Goal: Information Seeking & Learning: Learn about a topic

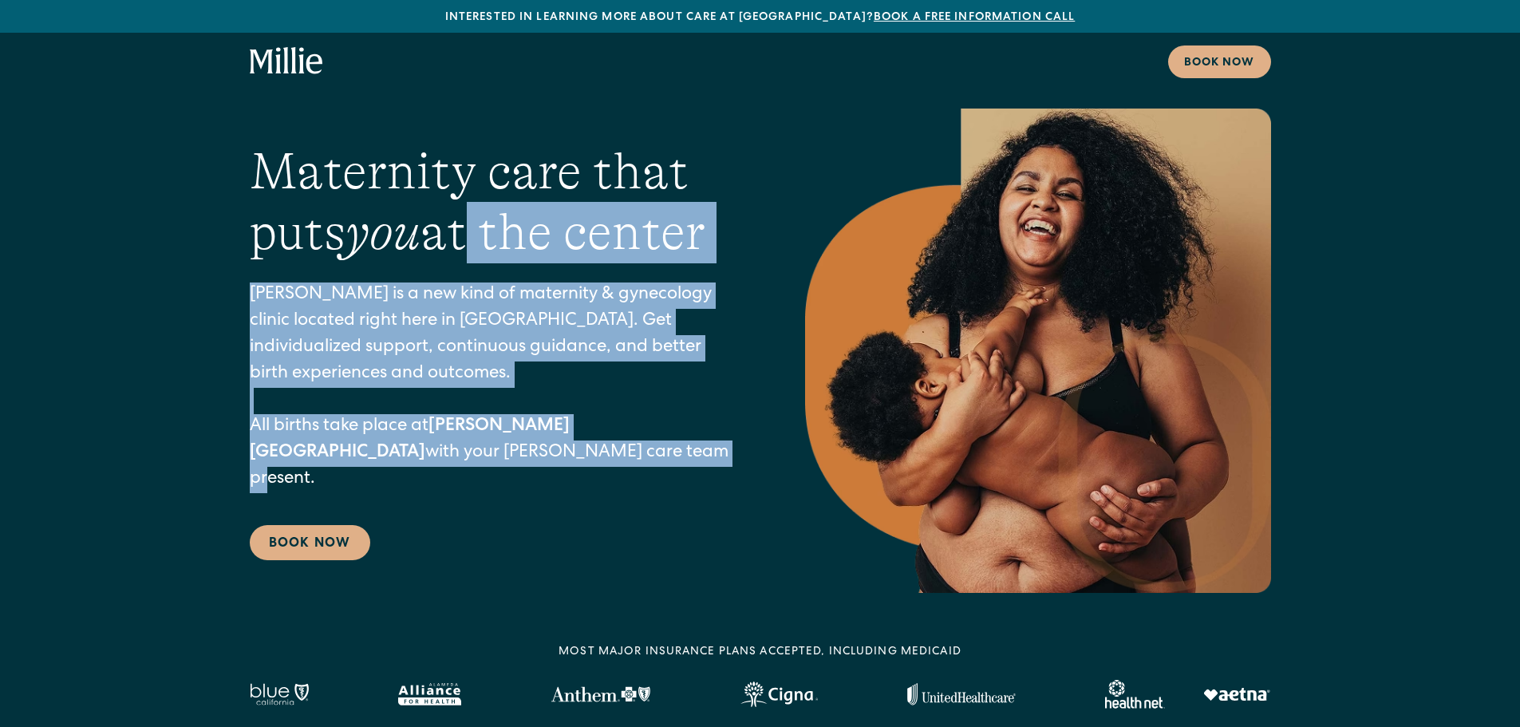
drag, startPoint x: 491, startPoint y: 235, endPoint x: 585, endPoint y: 444, distance: 228.5
click at [585, 444] on div "Maternity care that puts you at the center Millie is a new kind of maternity & …" at bounding box center [495, 351] width 491 height 420
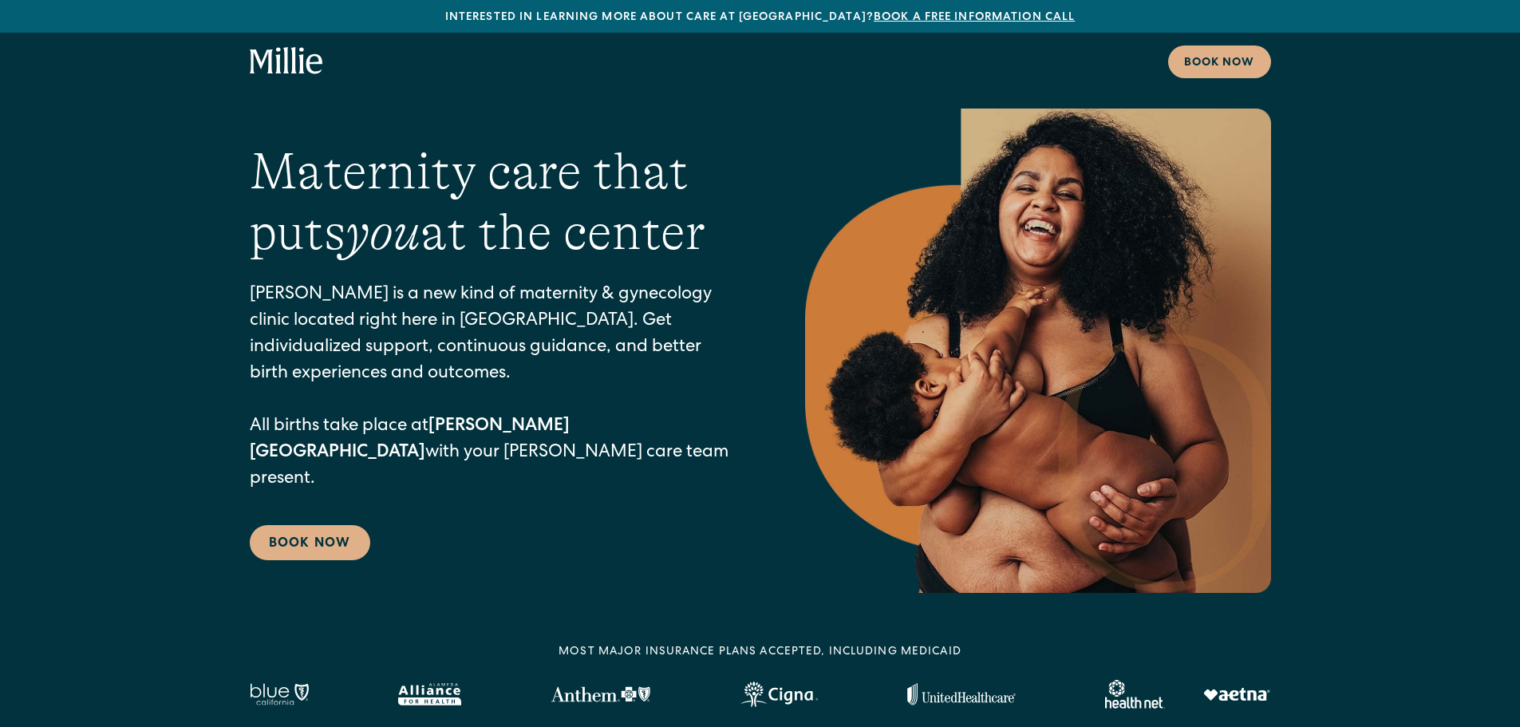
click at [185, 252] on div "Maternity care that puts you at the center Millie is a new kind of maternity & …" at bounding box center [760, 351] width 1520 height 484
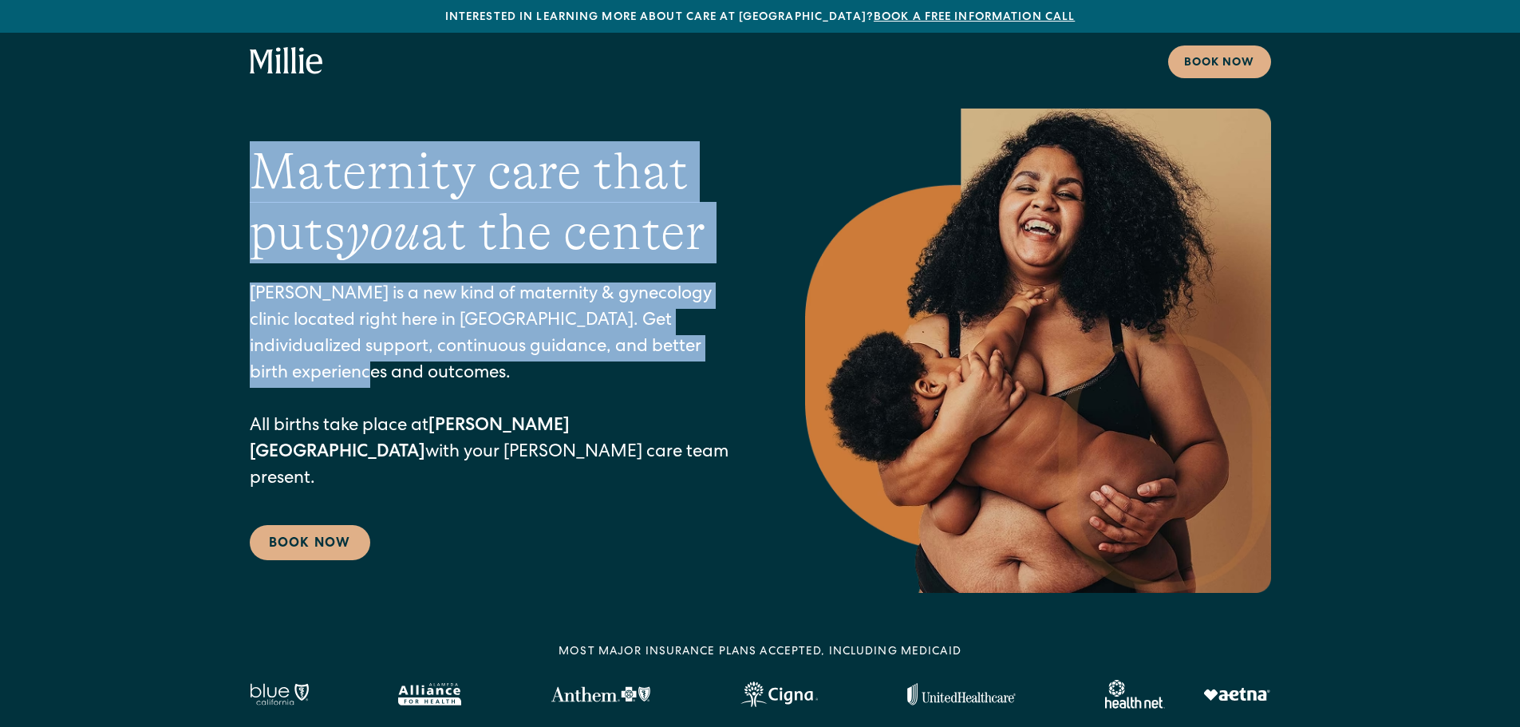
drag, startPoint x: 221, startPoint y: 195, endPoint x: 692, endPoint y: 382, distance: 506.7
click at [692, 382] on div "Maternity care that puts you at the center Millie is a new kind of maternity & …" at bounding box center [760, 351] width 1520 height 484
click at [692, 382] on p "Millie is a new kind of maternity & gynecology clinic located right here in Ber…" at bounding box center [495, 387] width 491 height 211
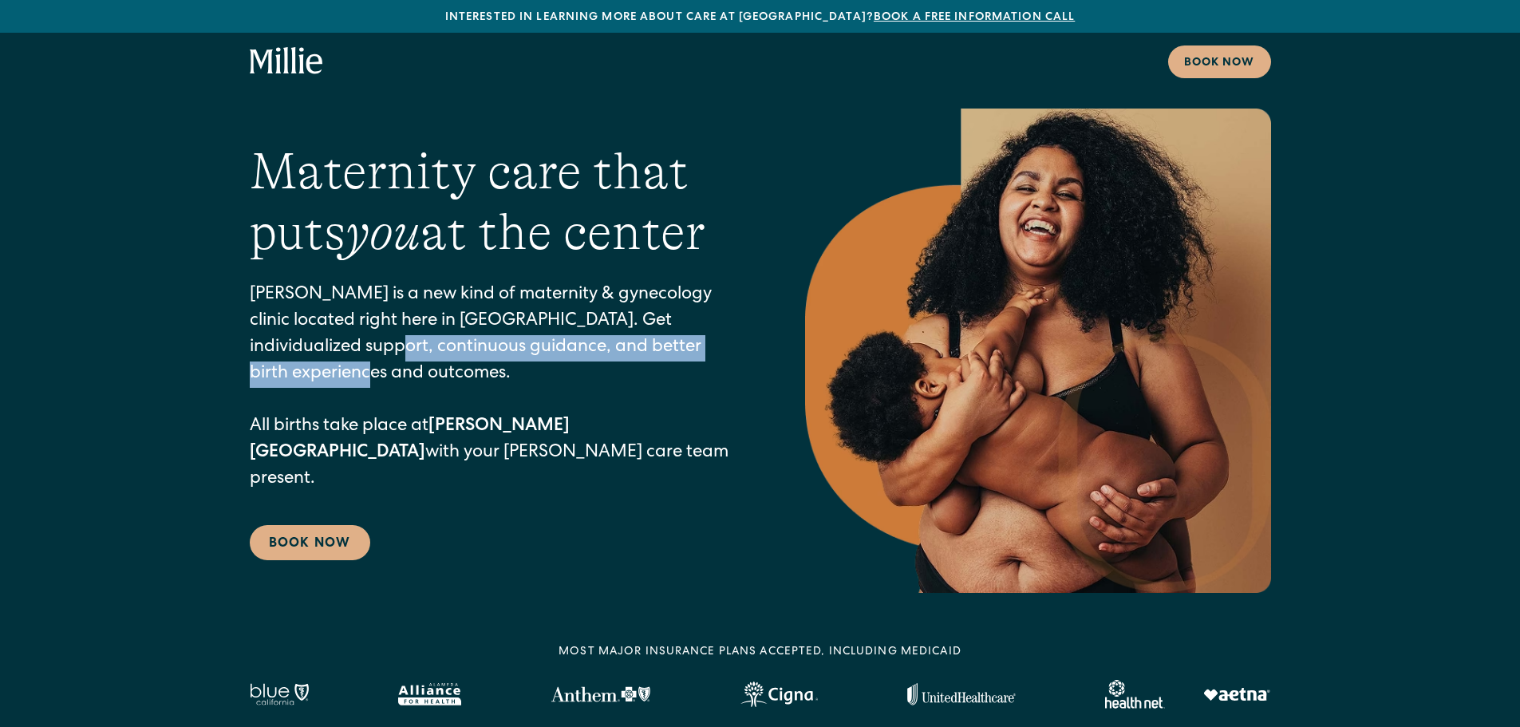
drag, startPoint x: 720, startPoint y: 380, endPoint x: 197, endPoint y: 375, distance: 523.4
click at [197, 375] on div "Maternity care that puts you at the center Millie is a new kind of maternity & …" at bounding box center [760, 351] width 1520 height 484
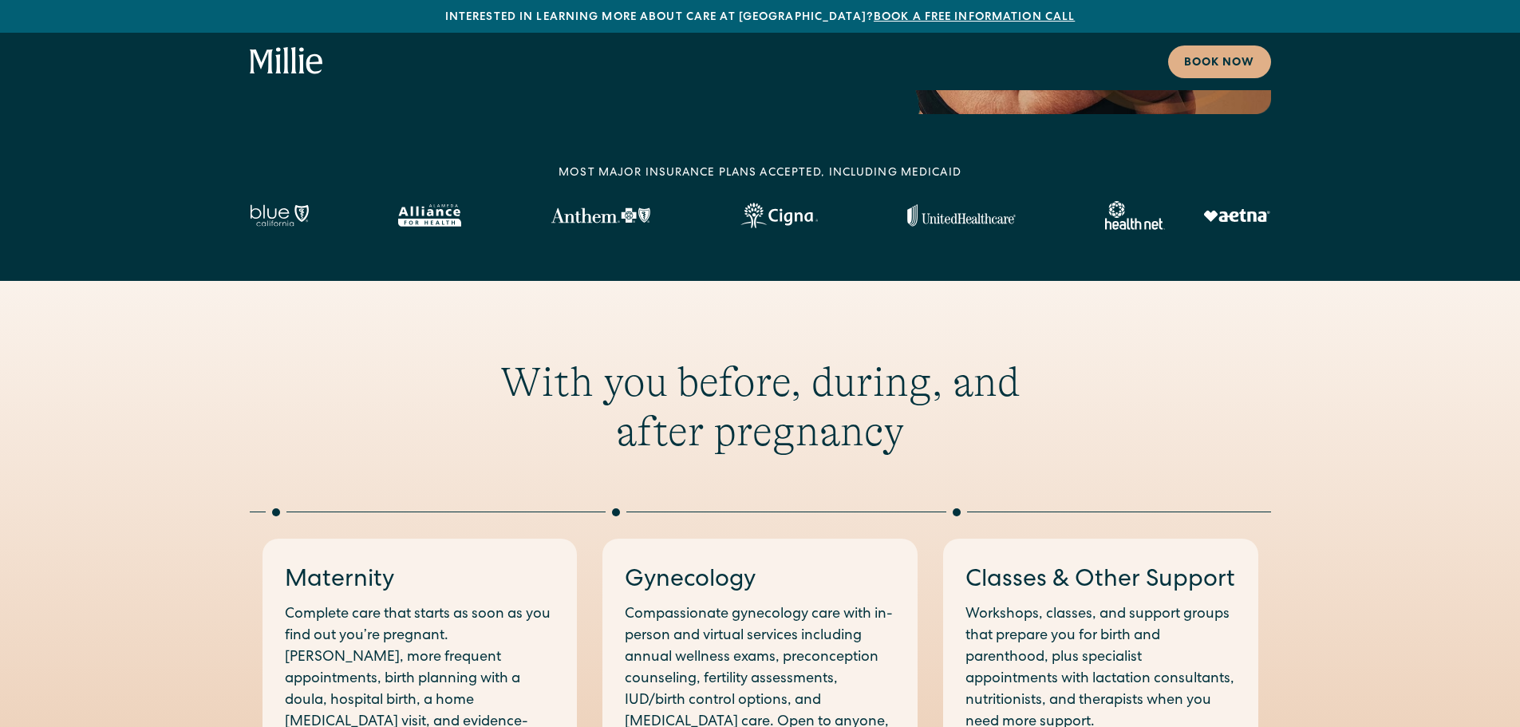
scroll to position [80, 0]
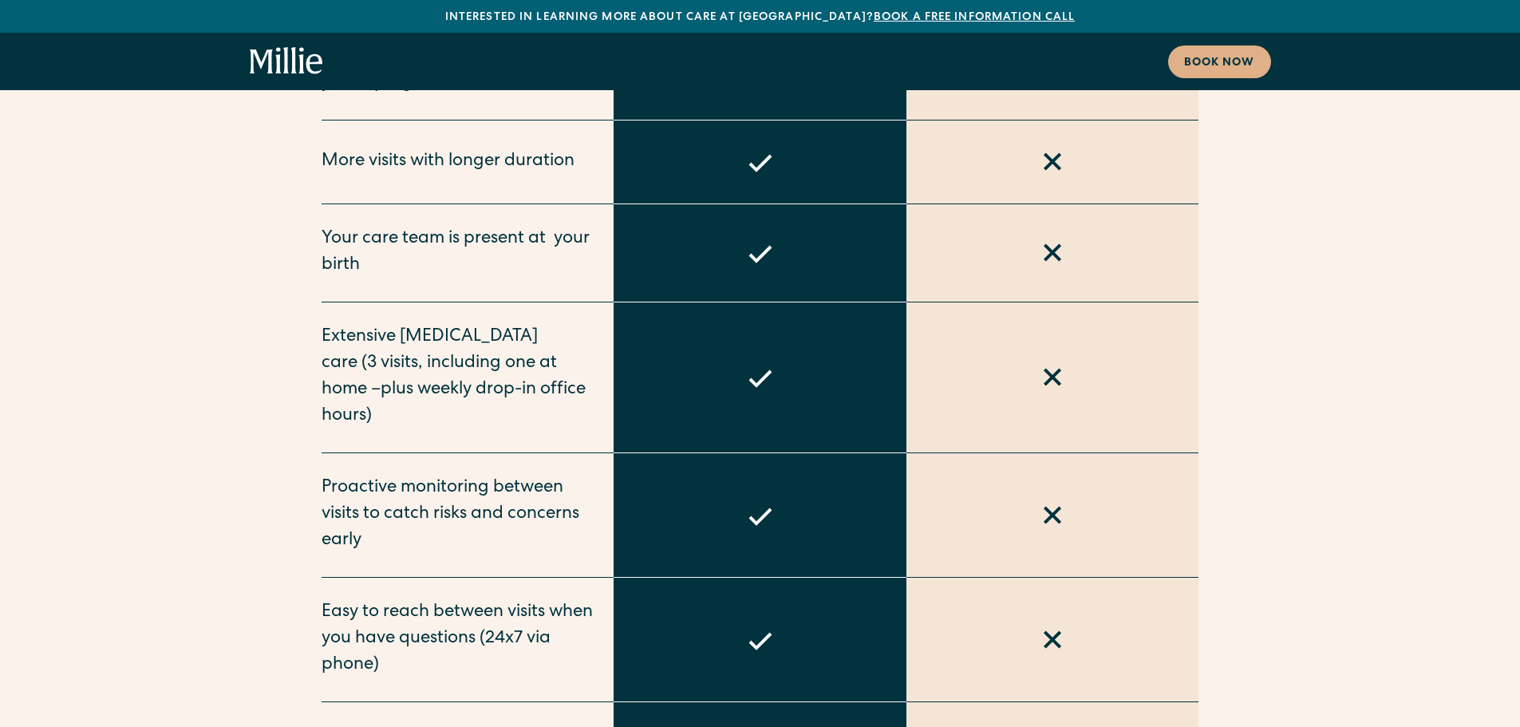
scroll to position [6143, 0]
drag, startPoint x: 443, startPoint y: 347, endPoint x: 447, endPoint y: 384, distance: 36.9
click at [447, 475] on div "Proactive monitoring between visits to catch risks and concerns early" at bounding box center [459, 514] width 274 height 79
drag, startPoint x: 416, startPoint y: 468, endPoint x: 415, endPoint y: 499, distance: 30.4
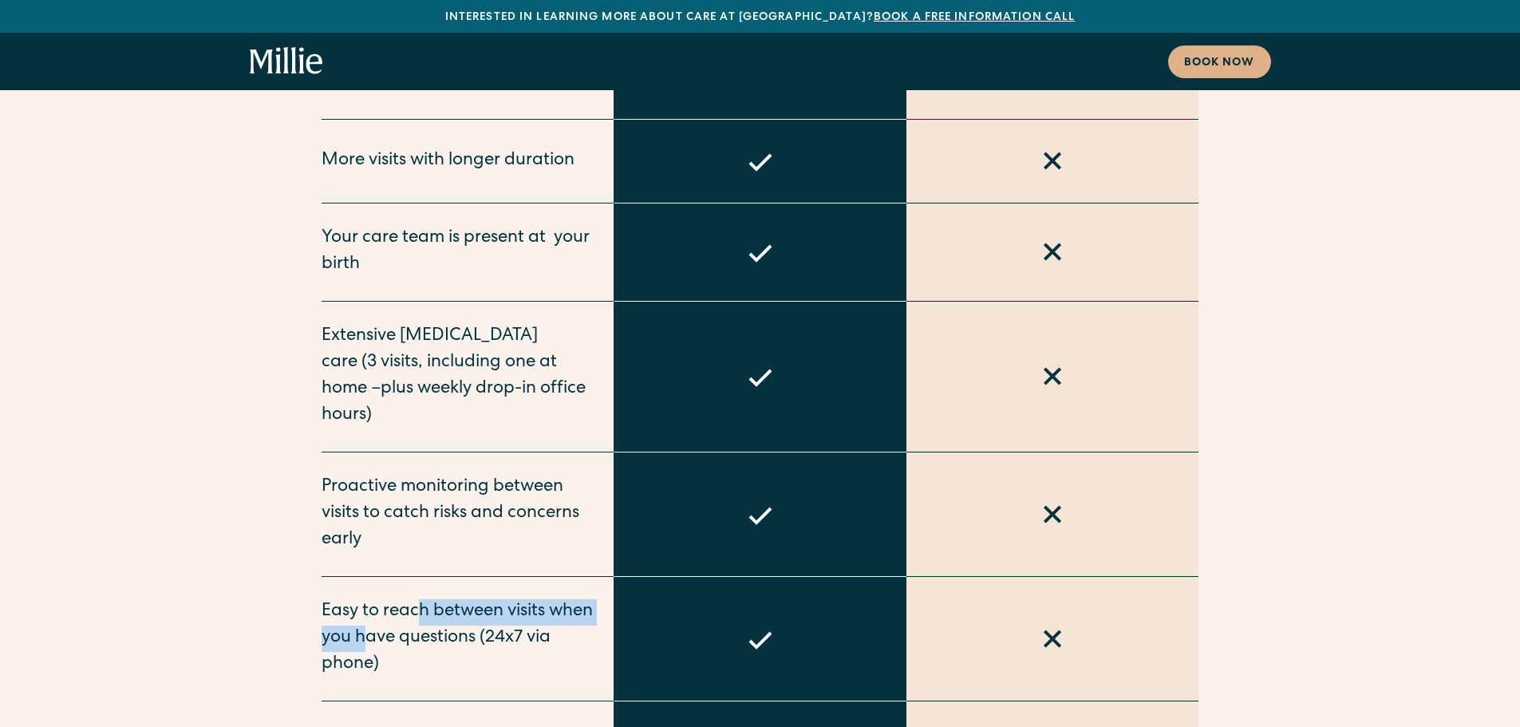
click at [415, 599] on div "Easy to reach between visits when you have questions (24x7 via phone)" at bounding box center [459, 638] width 274 height 79
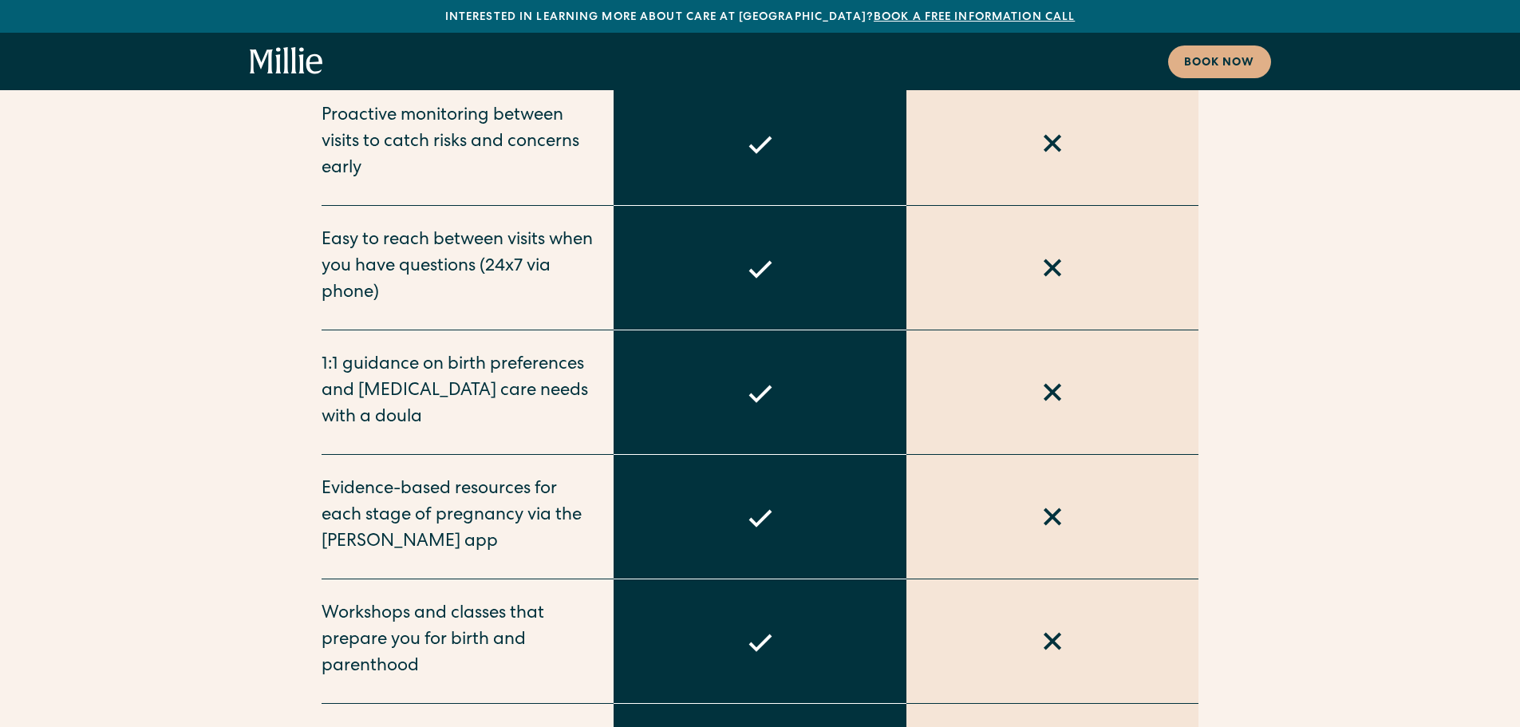
scroll to position [6542, 0]
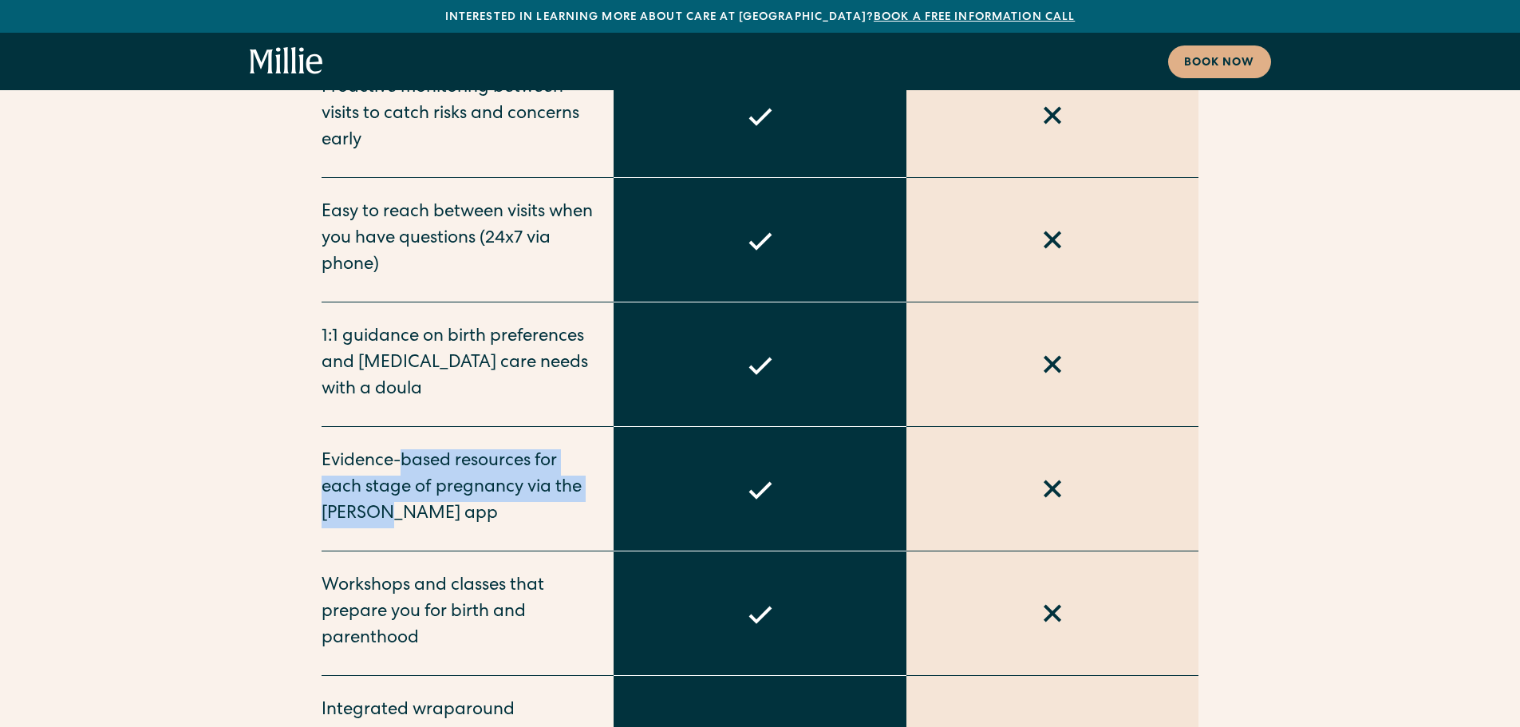
drag, startPoint x: 405, startPoint y: 324, endPoint x: 371, endPoint y: 367, distance: 55.1
click at [371, 449] on div "Evidence-based resources for each stage of pregnancy via the [PERSON_NAME] app" at bounding box center [459, 488] width 274 height 79
drag, startPoint x: 367, startPoint y: 319, endPoint x: 370, endPoint y: 341, distance: 22.6
click at [370, 449] on div "Evidence-based resources for each stage of pregnancy via the [PERSON_NAME] app" at bounding box center [459, 488] width 274 height 79
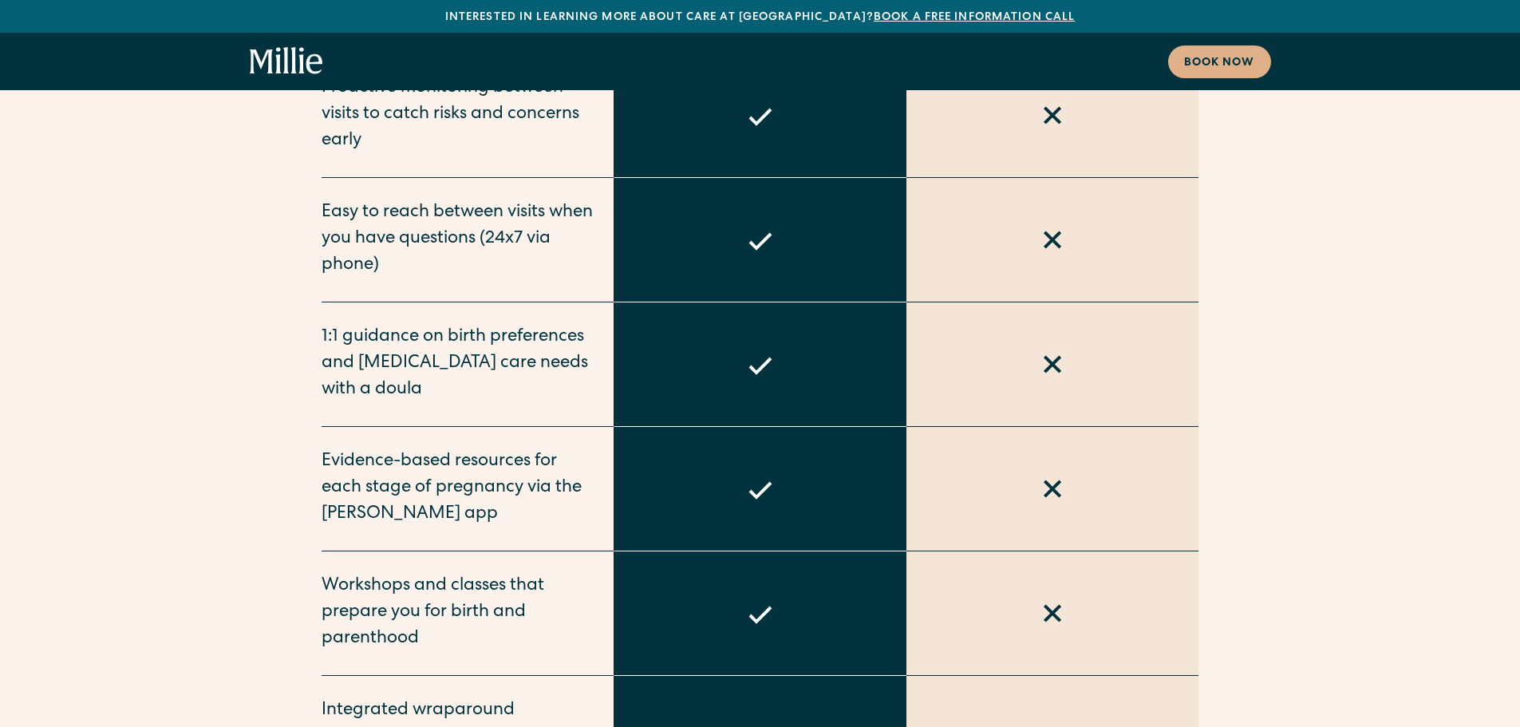
click at [463, 449] on div "Evidence-based resources for each stage of pregnancy via the [PERSON_NAME] app" at bounding box center [459, 488] width 274 height 79
drag, startPoint x: 414, startPoint y: 347, endPoint x: 427, endPoint y: 333, distance: 18.6
click at [427, 449] on div "Evidence-based resources for each stage of pregnancy via the [PERSON_NAME] app" at bounding box center [459, 488] width 274 height 79
click at [428, 449] on div "Evidence-based resources for each stage of pregnancy via the [PERSON_NAME] app" at bounding box center [459, 488] width 274 height 79
drag, startPoint x: 434, startPoint y: 342, endPoint x: 453, endPoint y: 313, distance: 35.2
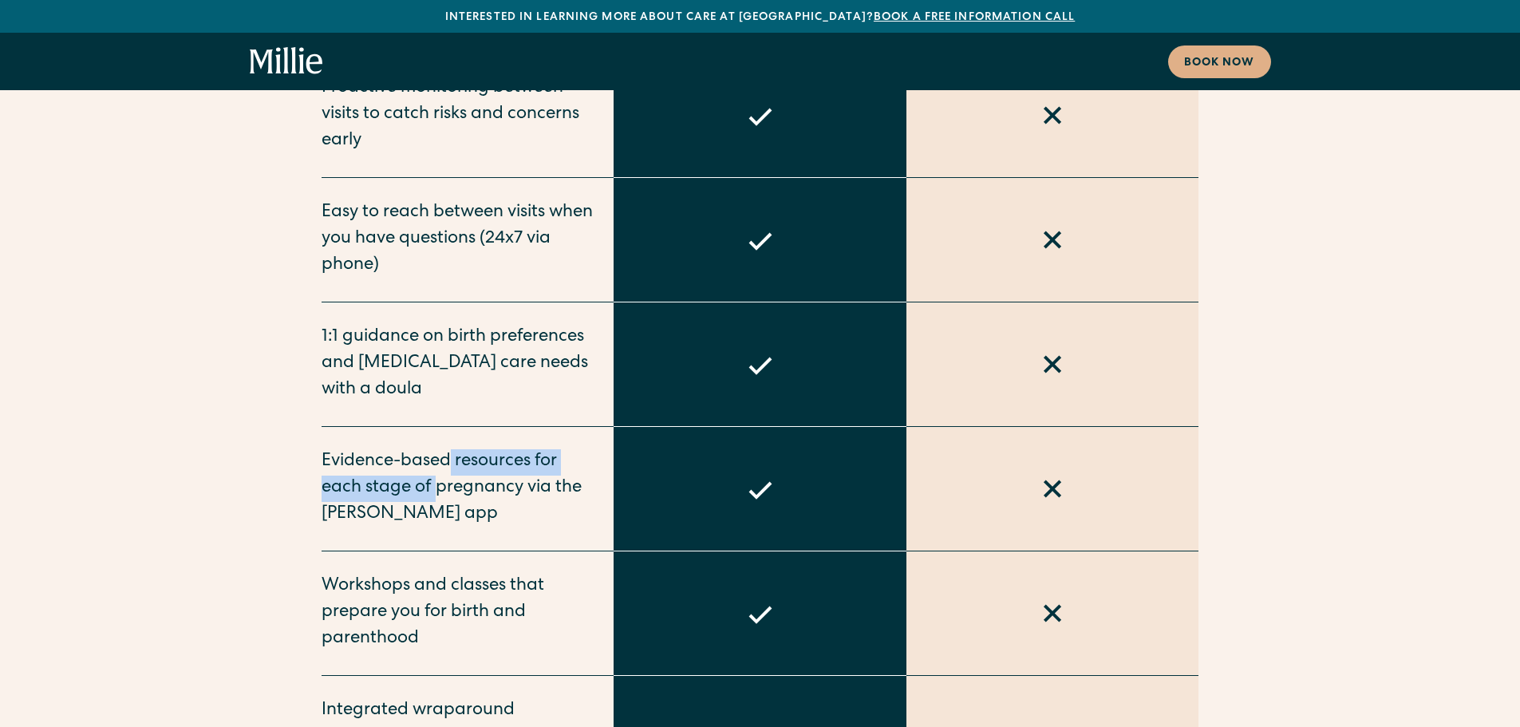
click at [453, 449] on div "Evidence-based resources for each stage of pregnancy via the [PERSON_NAME] app" at bounding box center [459, 488] width 274 height 79
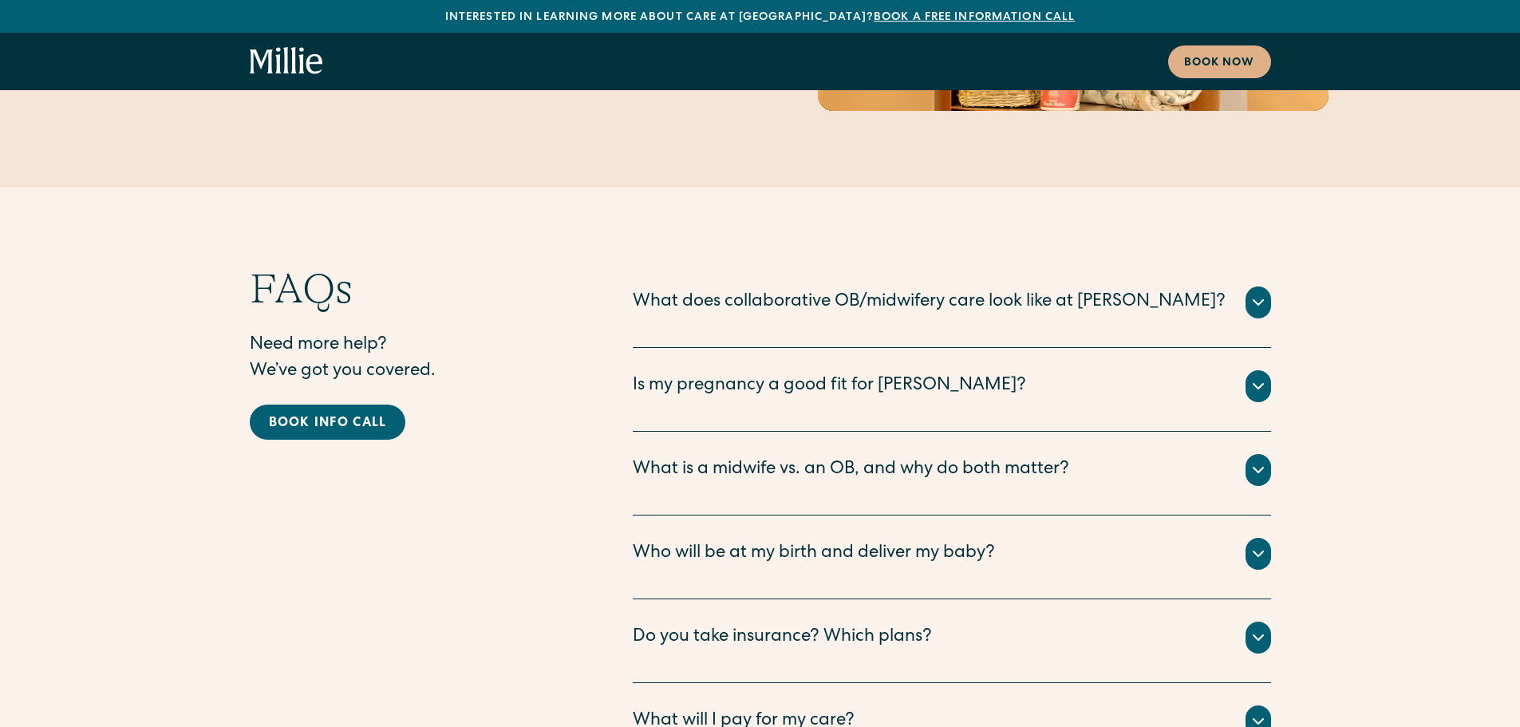
scroll to position [7818, 0]
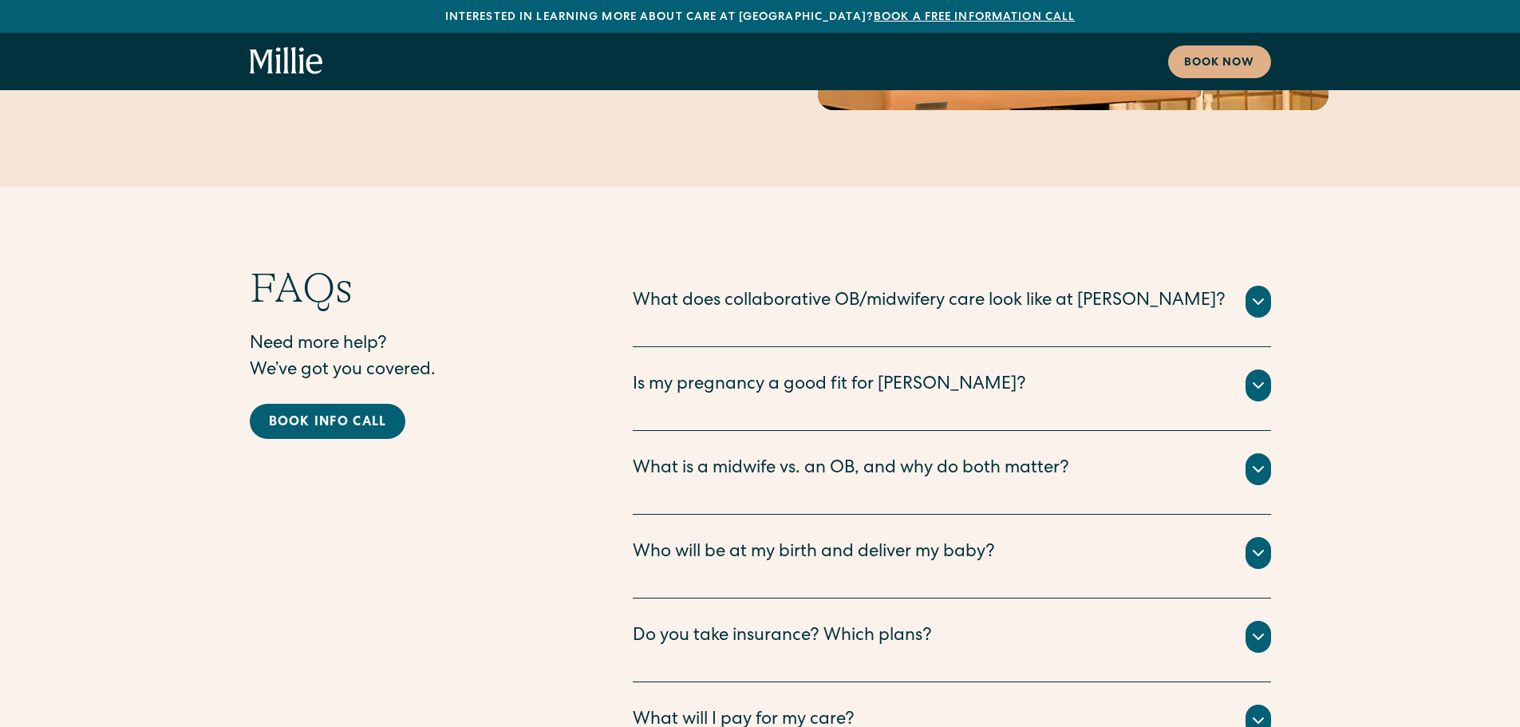
click at [1256, 286] on div at bounding box center [1258, 302] width 26 height 32
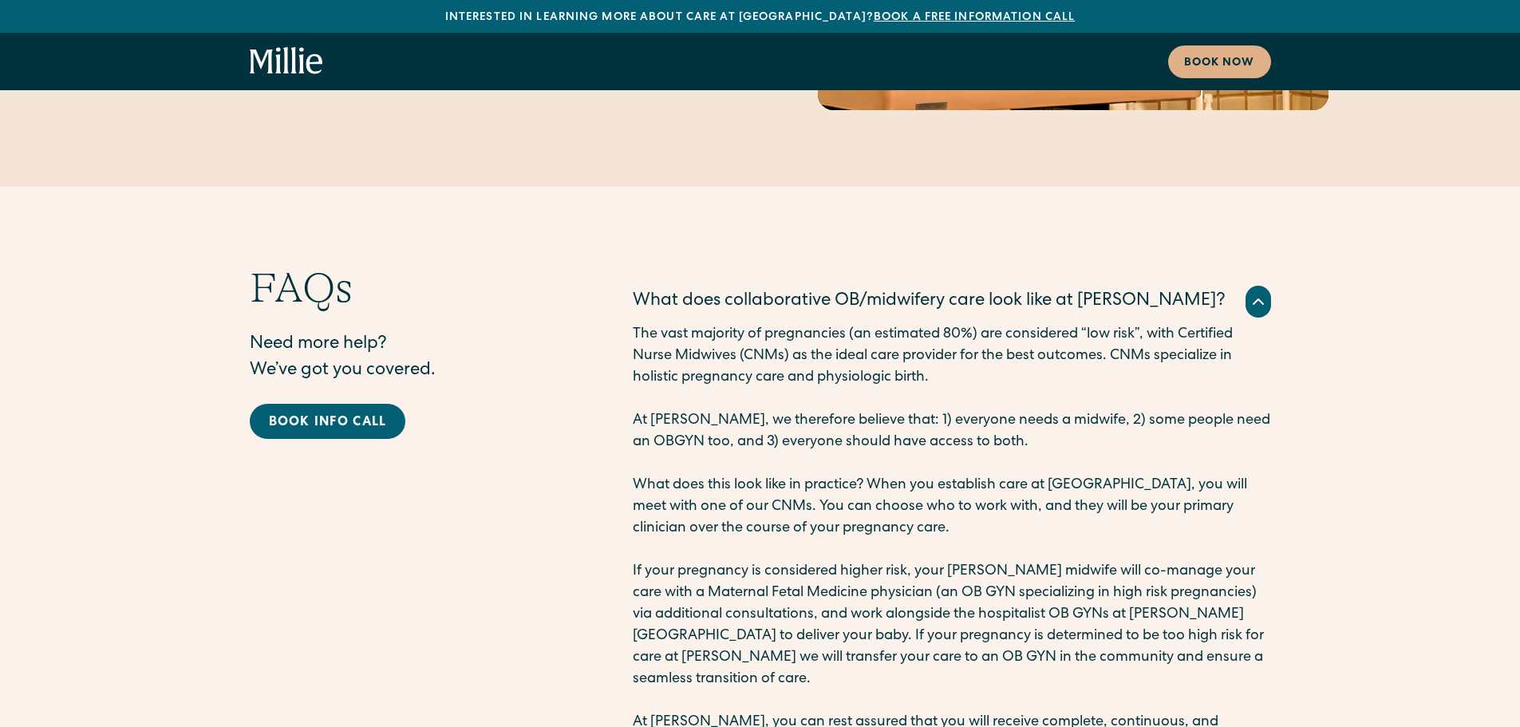
drag, startPoint x: 871, startPoint y: 191, endPoint x: 1060, endPoint y: 242, distance: 195.9
click at [1060, 324] on p "The vast majority of pregnancies (an estimated 80%) are considered “low risk”, …" at bounding box center [952, 356] width 638 height 65
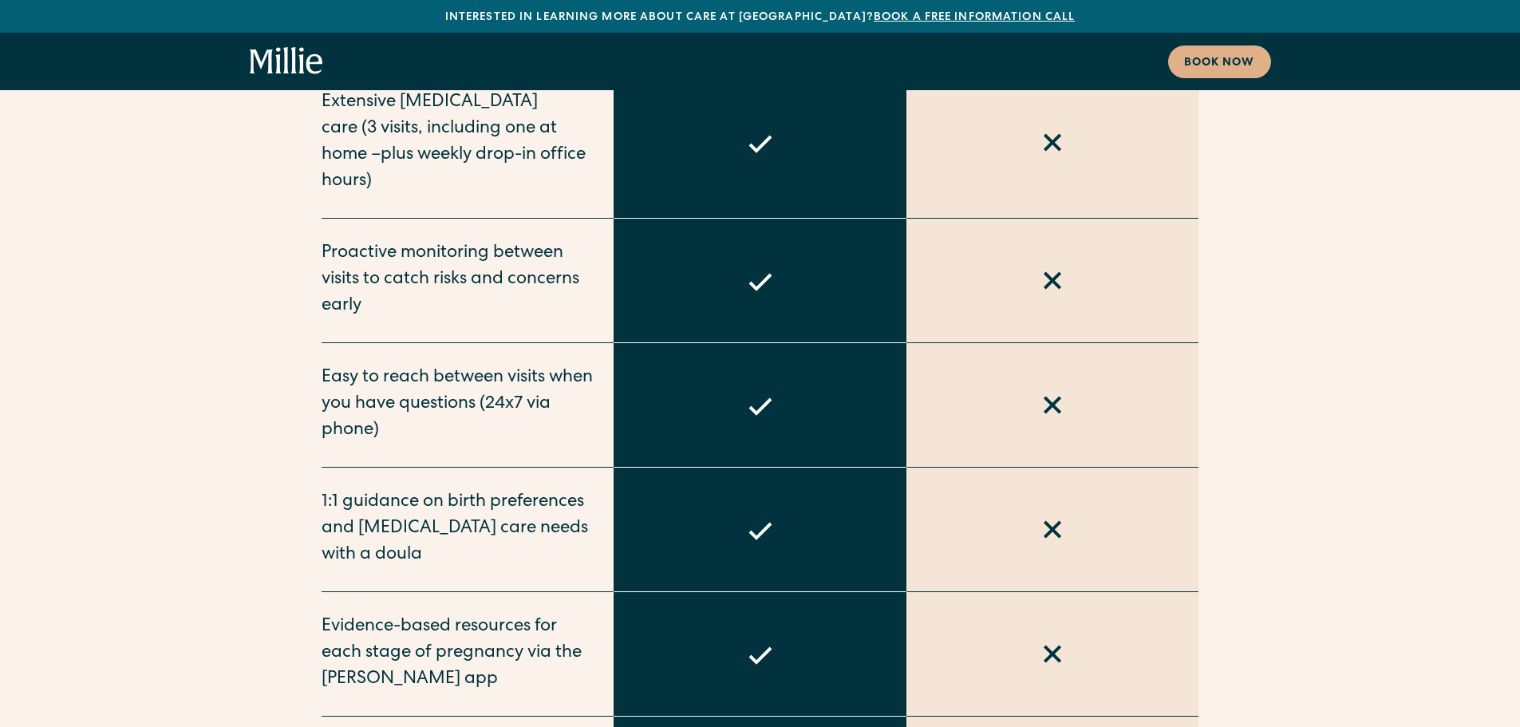
scroll to position [6415, 0]
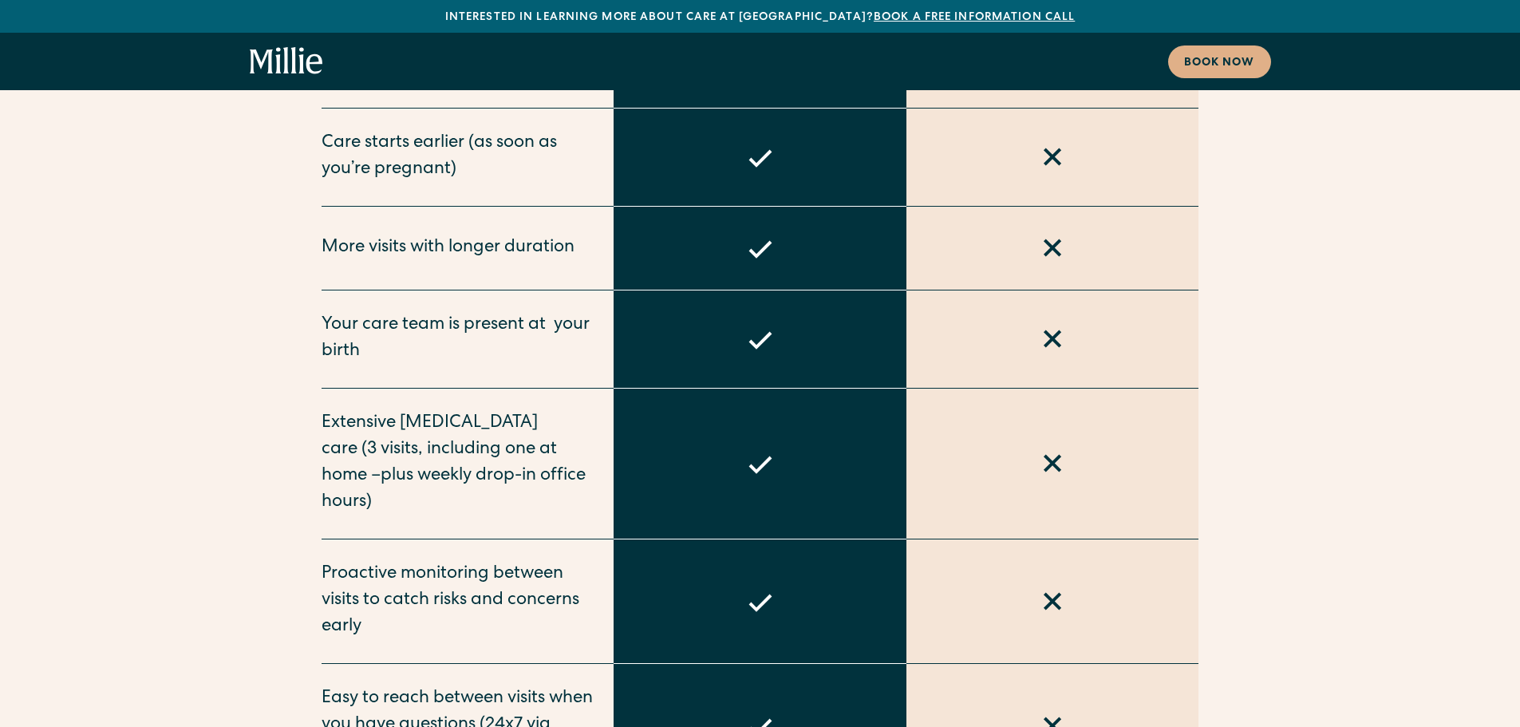
scroll to position [6143, 0]
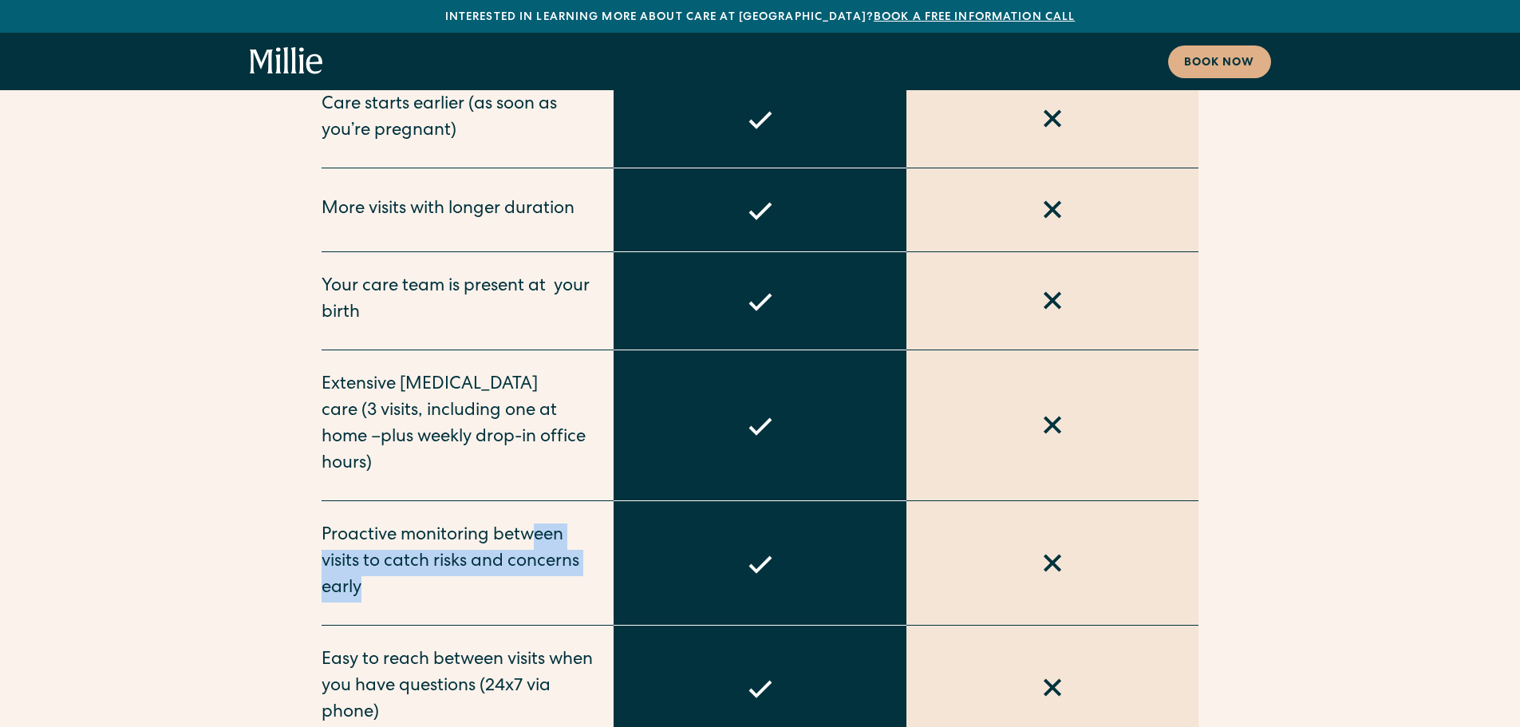
drag, startPoint x: 530, startPoint y: 394, endPoint x: 531, endPoint y: 459, distance: 64.6
click at [531, 523] on div "Proactive monitoring between visits to catch risks and concerns early" at bounding box center [459, 562] width 274 height 79
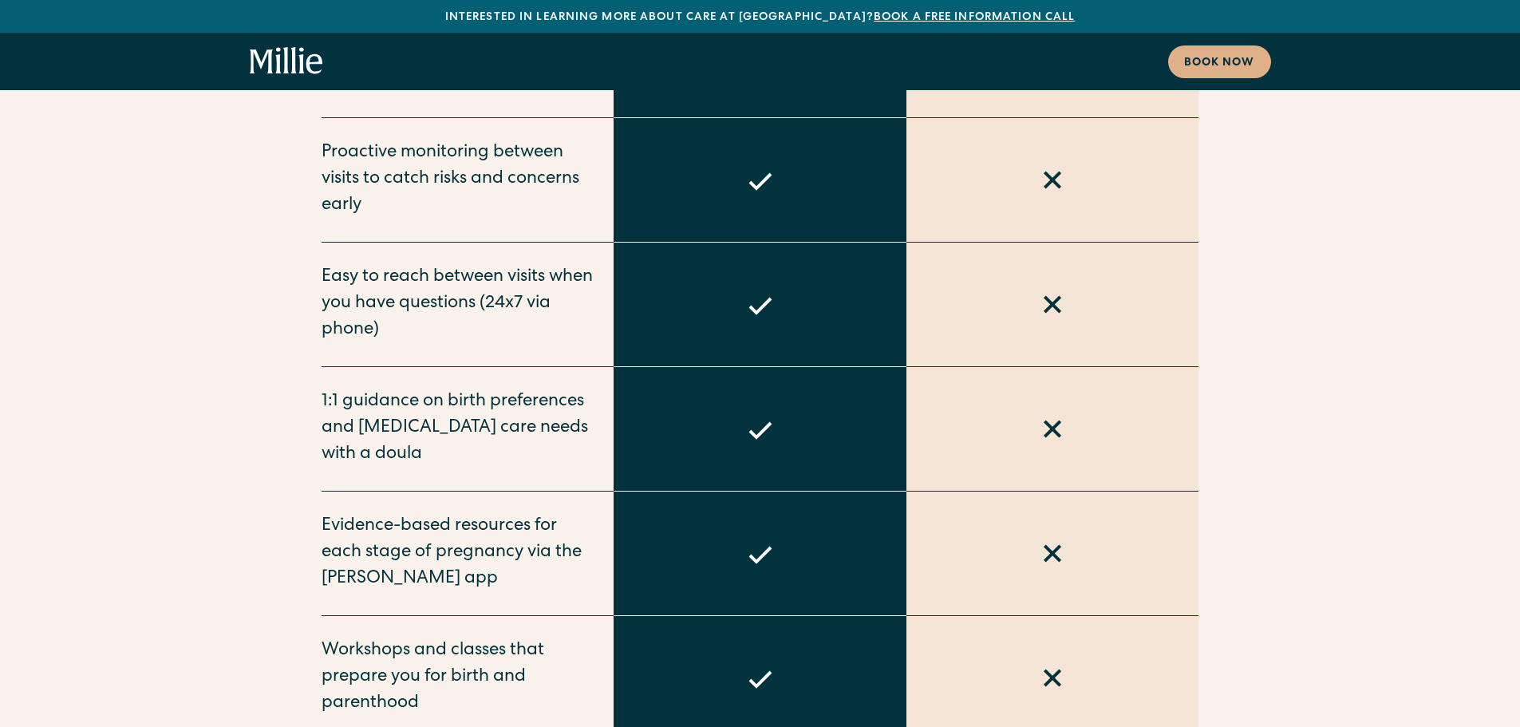
scroll to position [6542, 0]
